Goal: Information Seeking & Learning: Learn about a topic

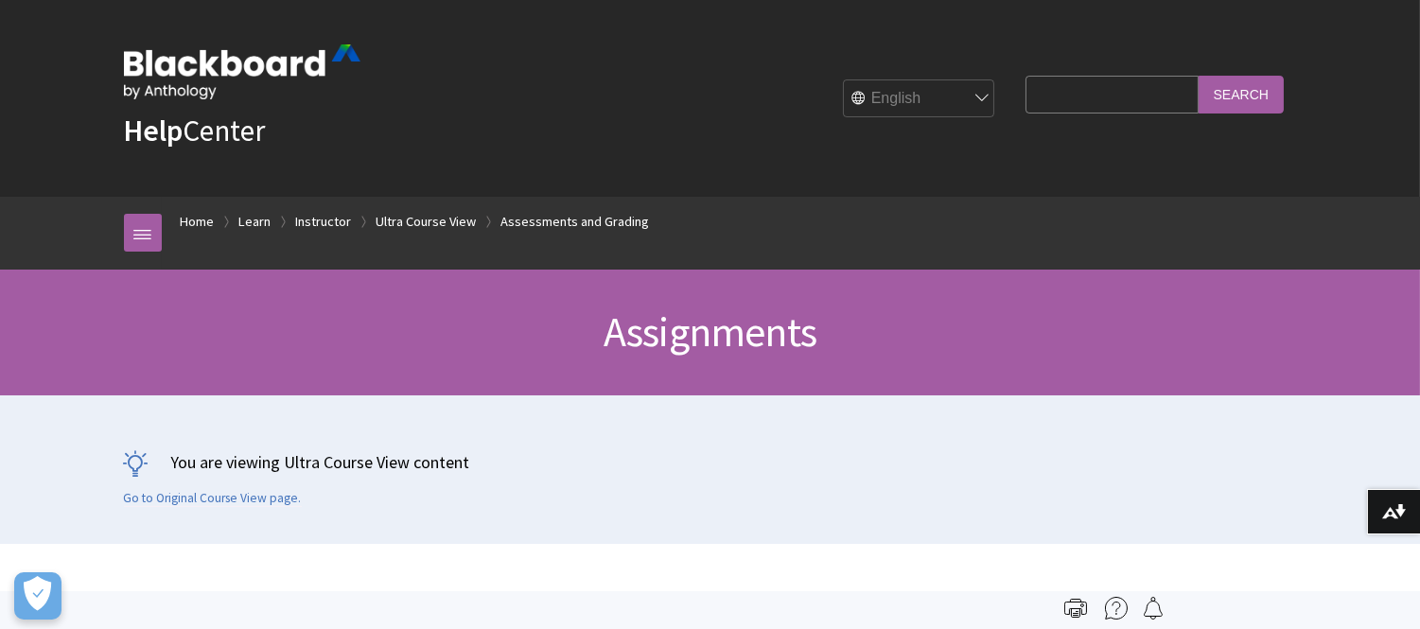
scroll to position [2963, 0]
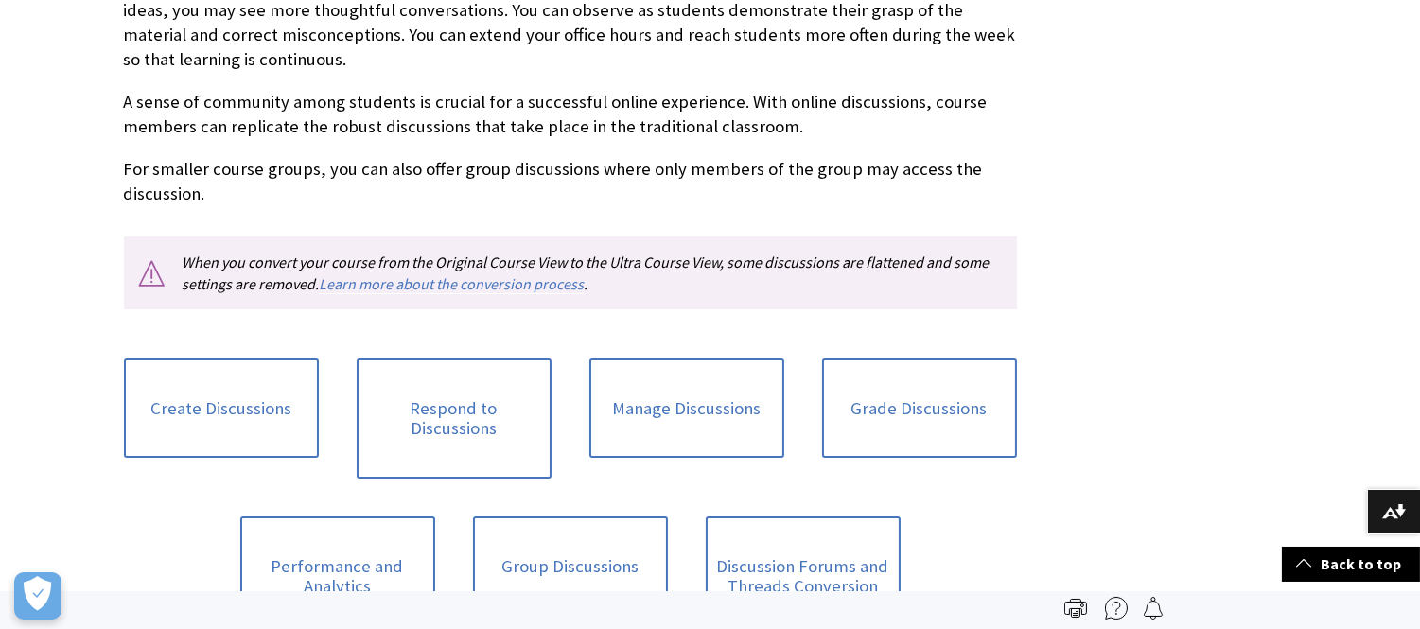
scroll to position [615, 0]
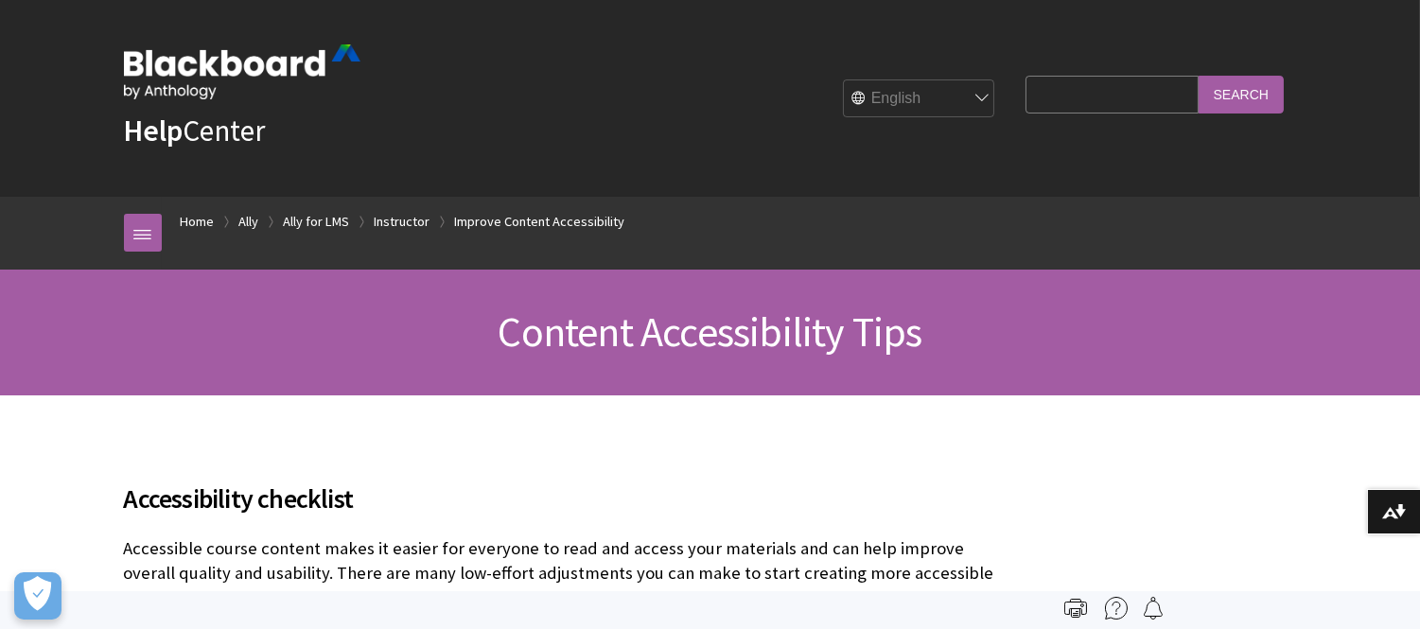
scroll to position [542, 0]
